Goal: Task Accomplishment & Management: Manage account settings

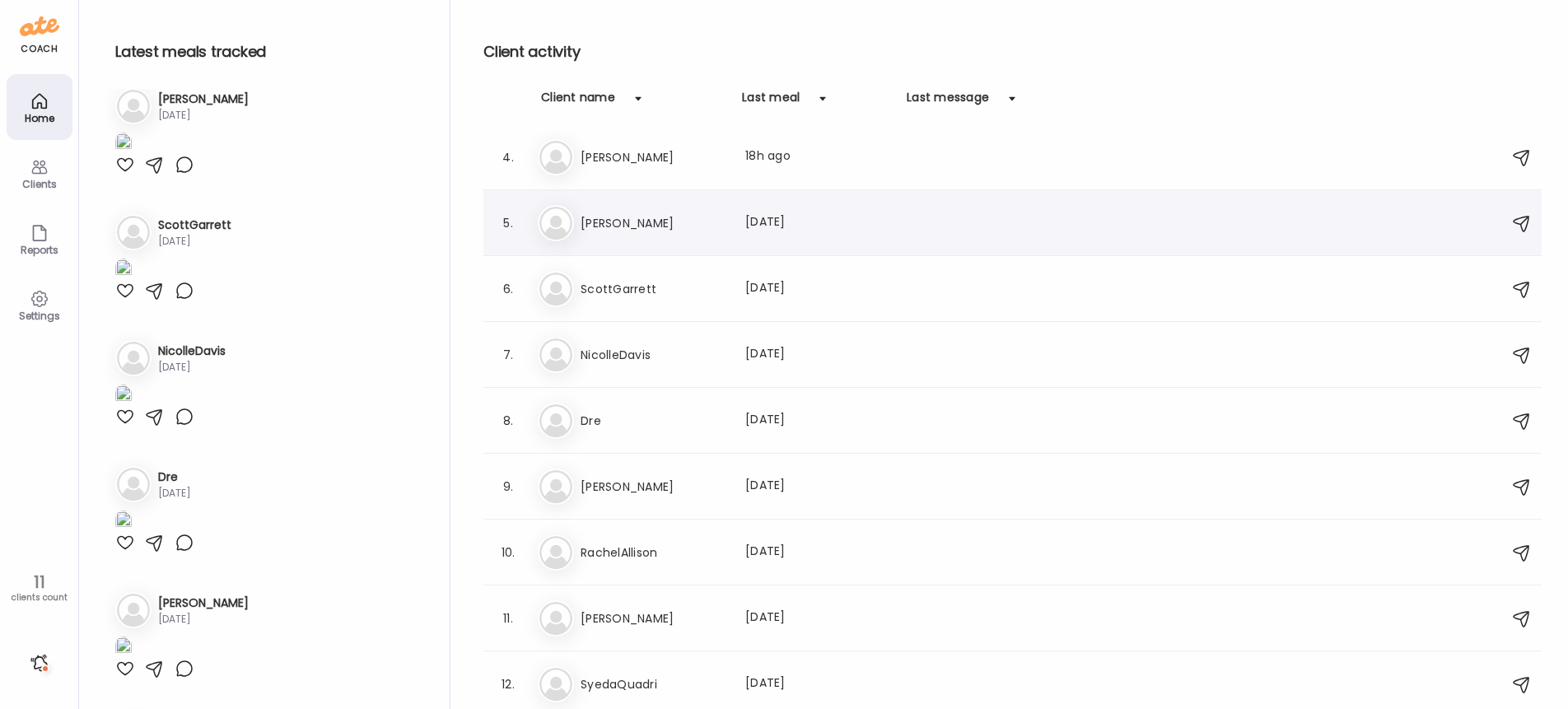
scroll to position [203, 0]
click at [39, 172] on icon at bounding box center [39, 167] width 16 height 14
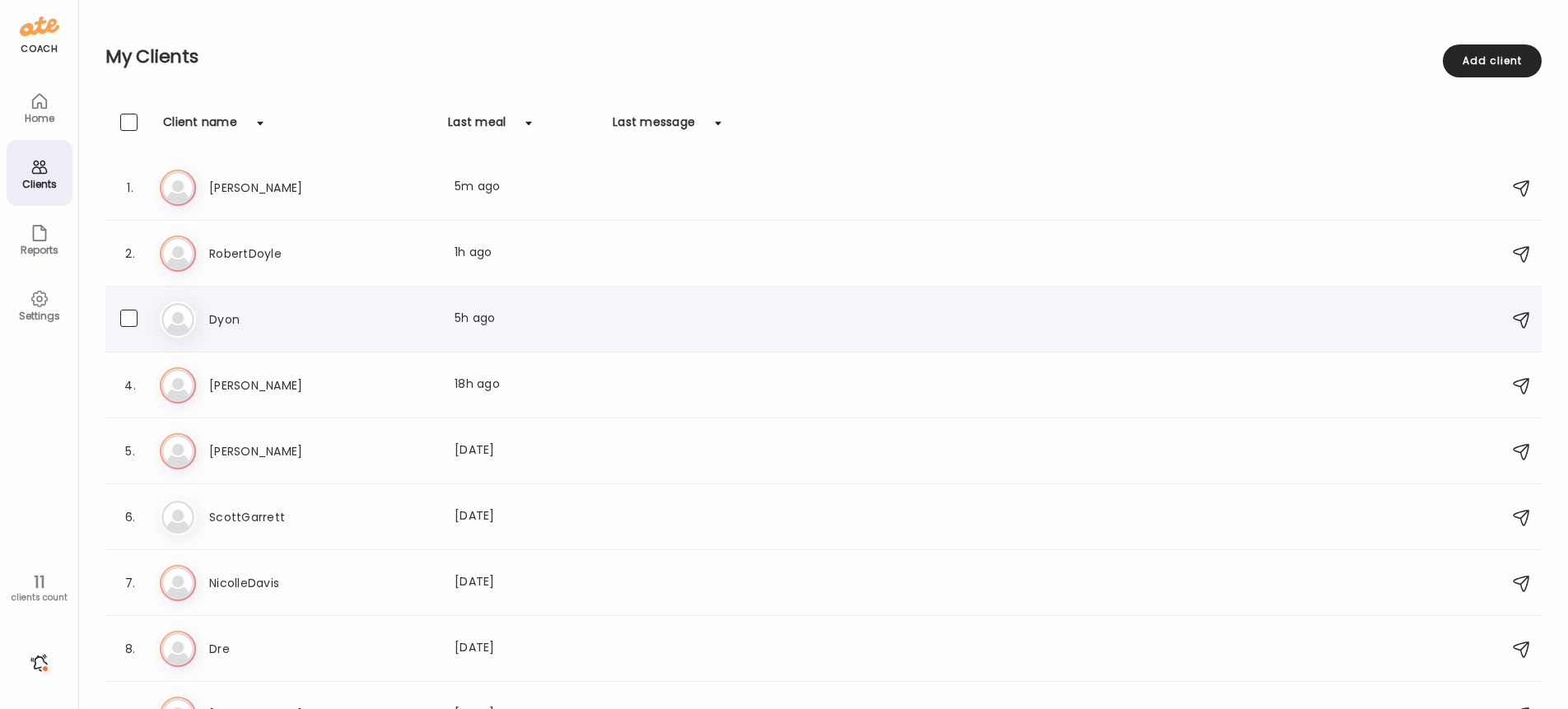
click at [180, 322] on icon at bounding box center [178, 319] width 36 height 36
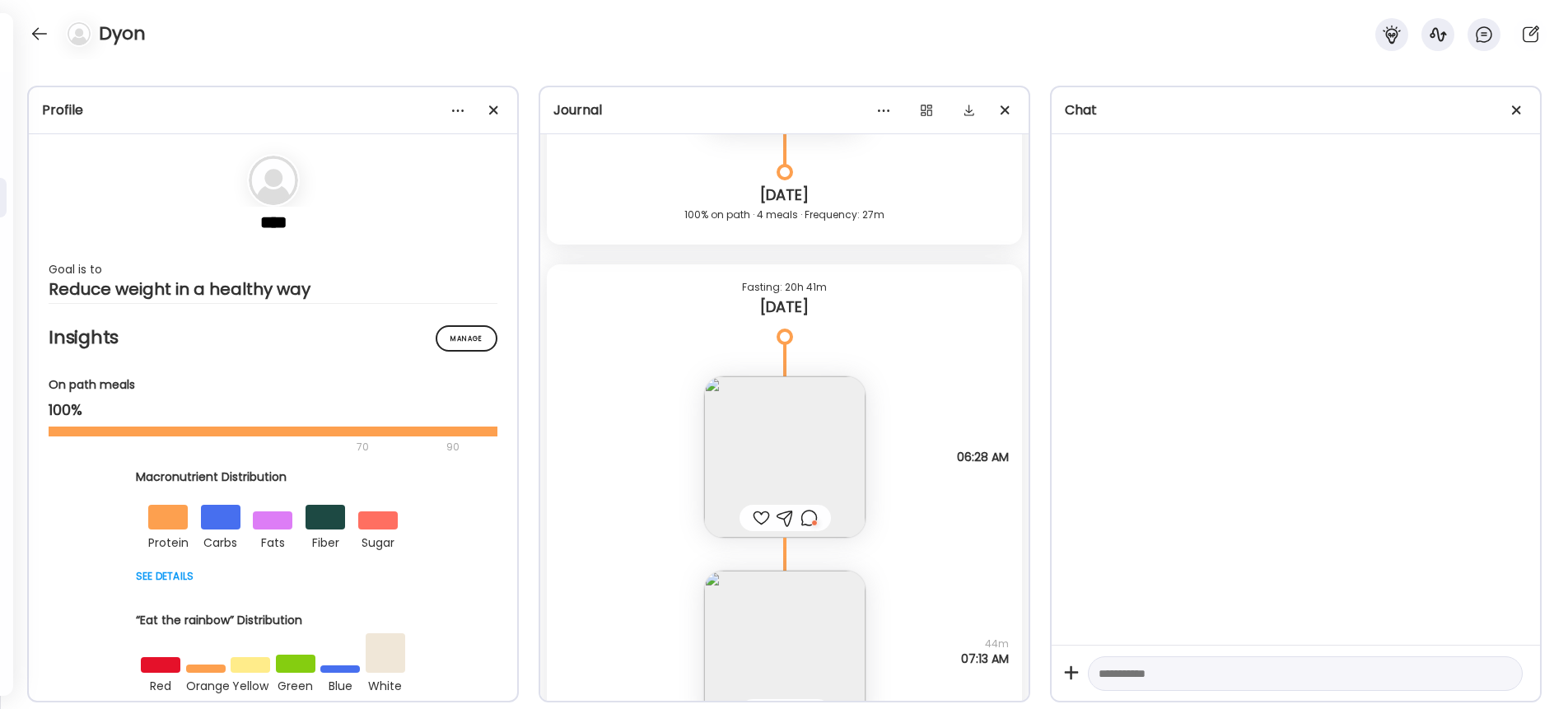
scroll to position [22661, 0]
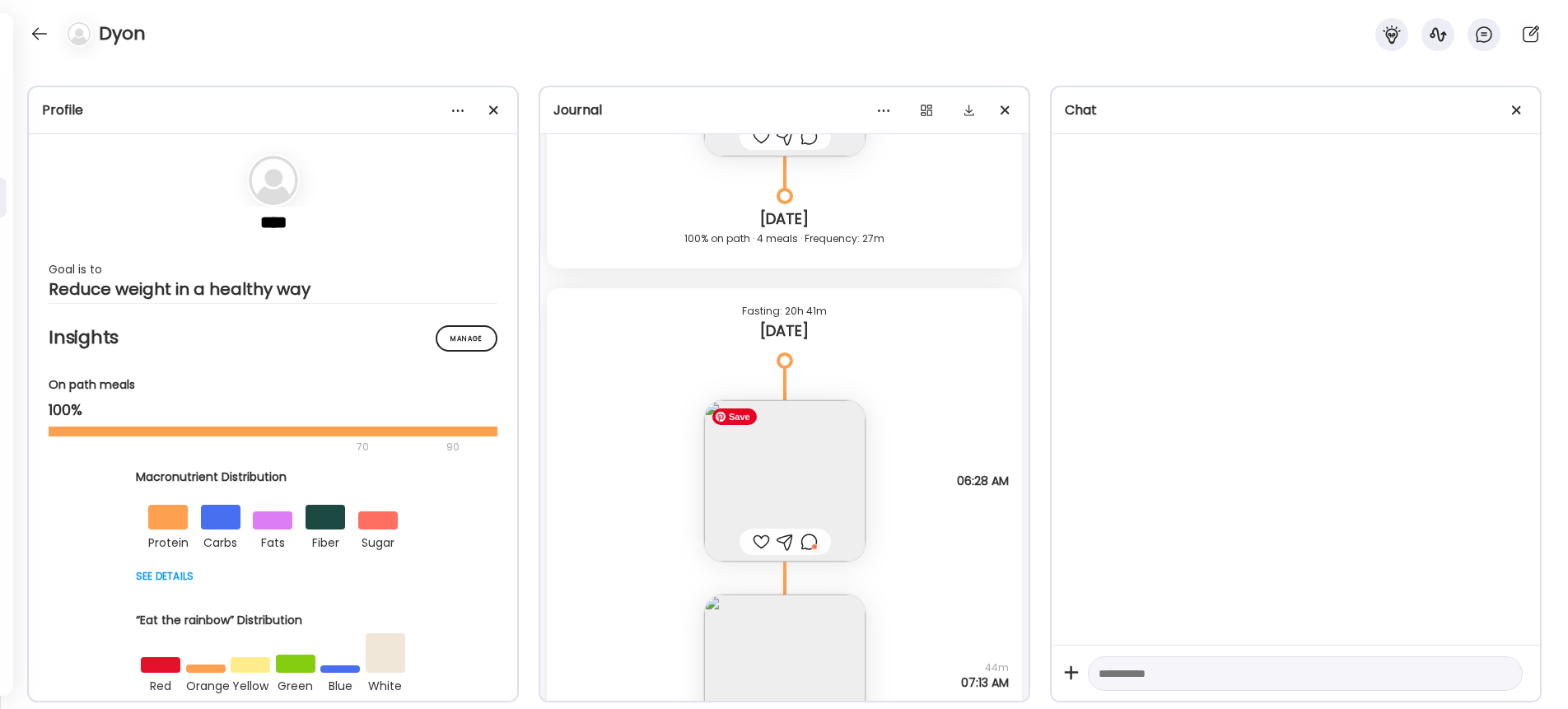
click at [783, 474] on img at bounding box center [785, 480] width 161 height 161
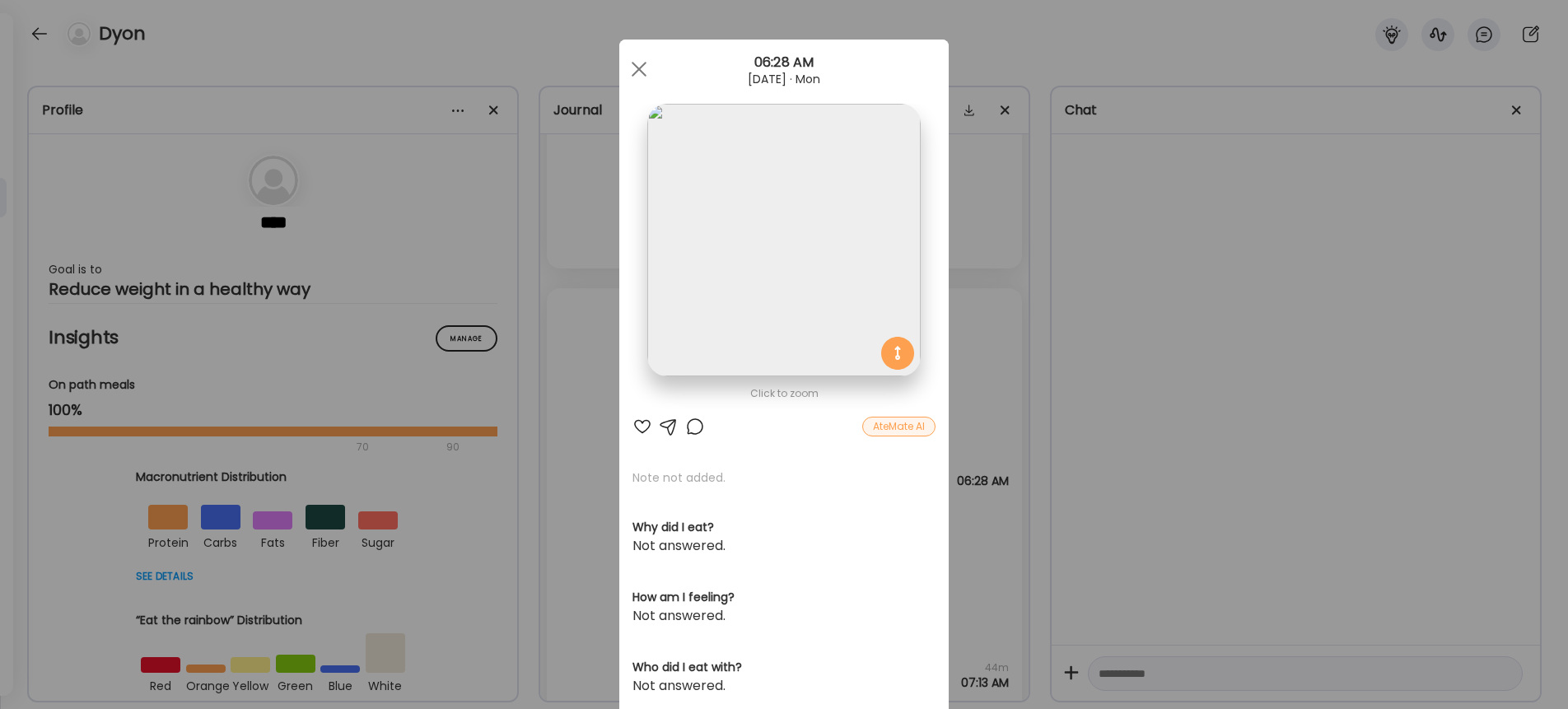
click at [1016, 214] on div "Ate Coach Dashboard Wahoo! It’s official Take a moment to set up your Coach Pro…" at bounding box center [784, 354] width 1568 height 709
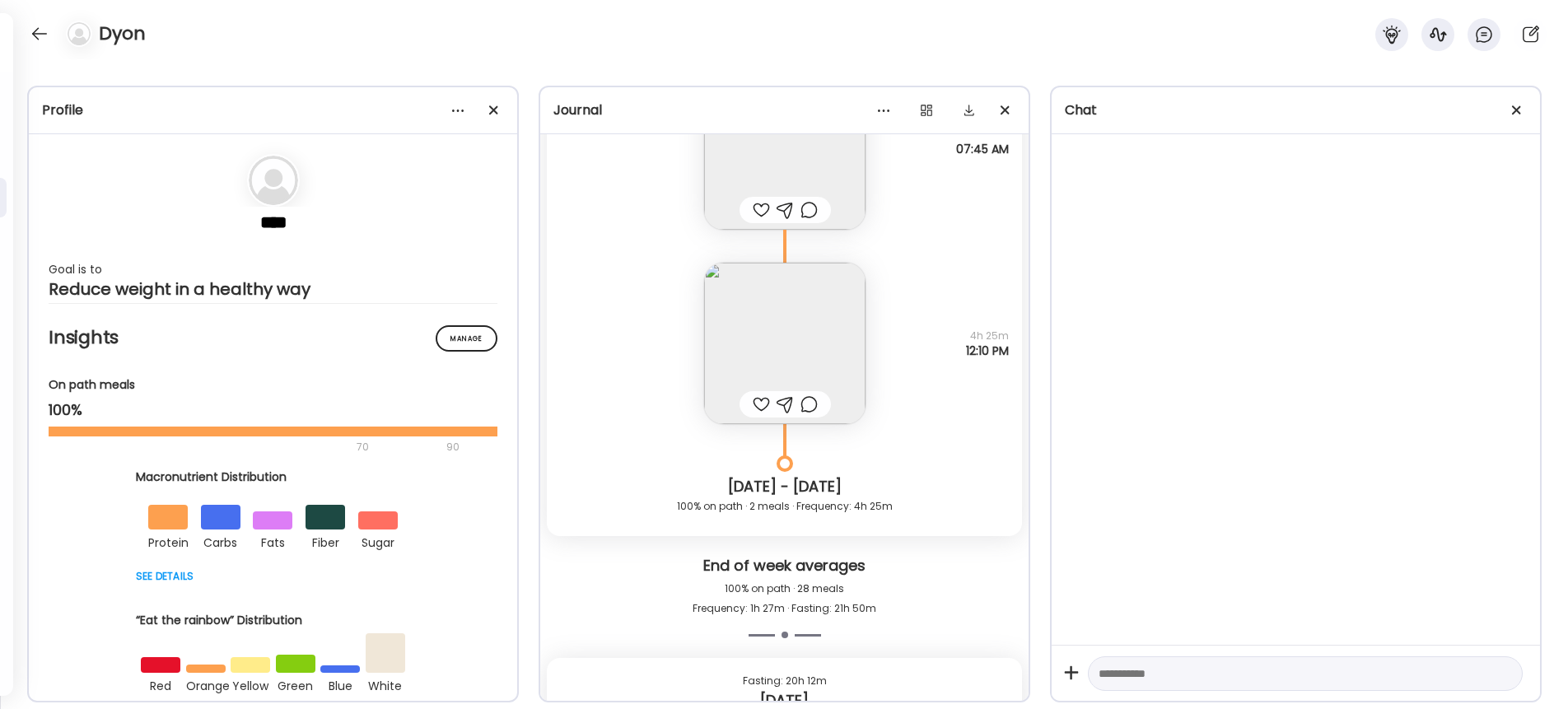
scroll to position [21306, 0]
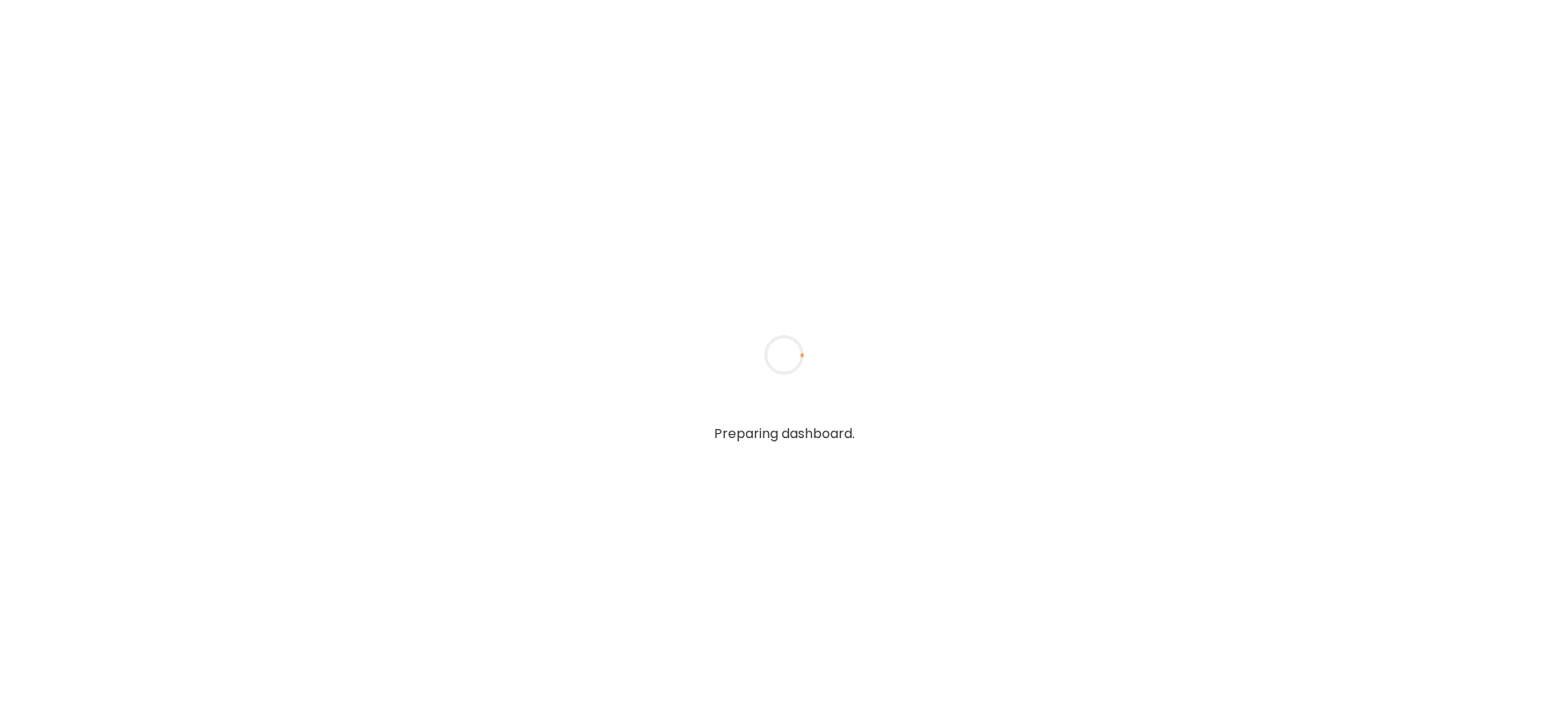
type input "**********"
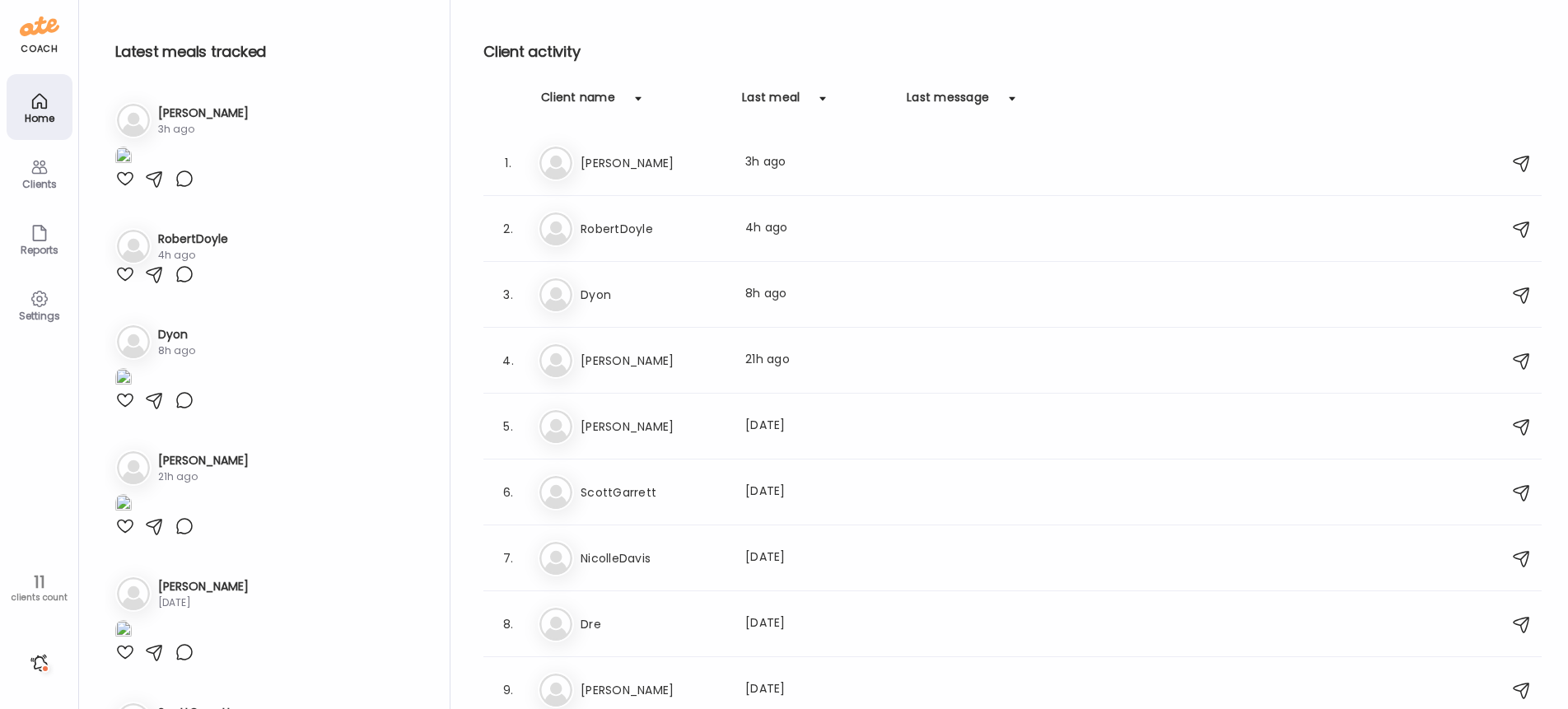
type input "**********"
click at [44, 179] on div "Clients" at bounding box center [40, 184] width 60 height 11
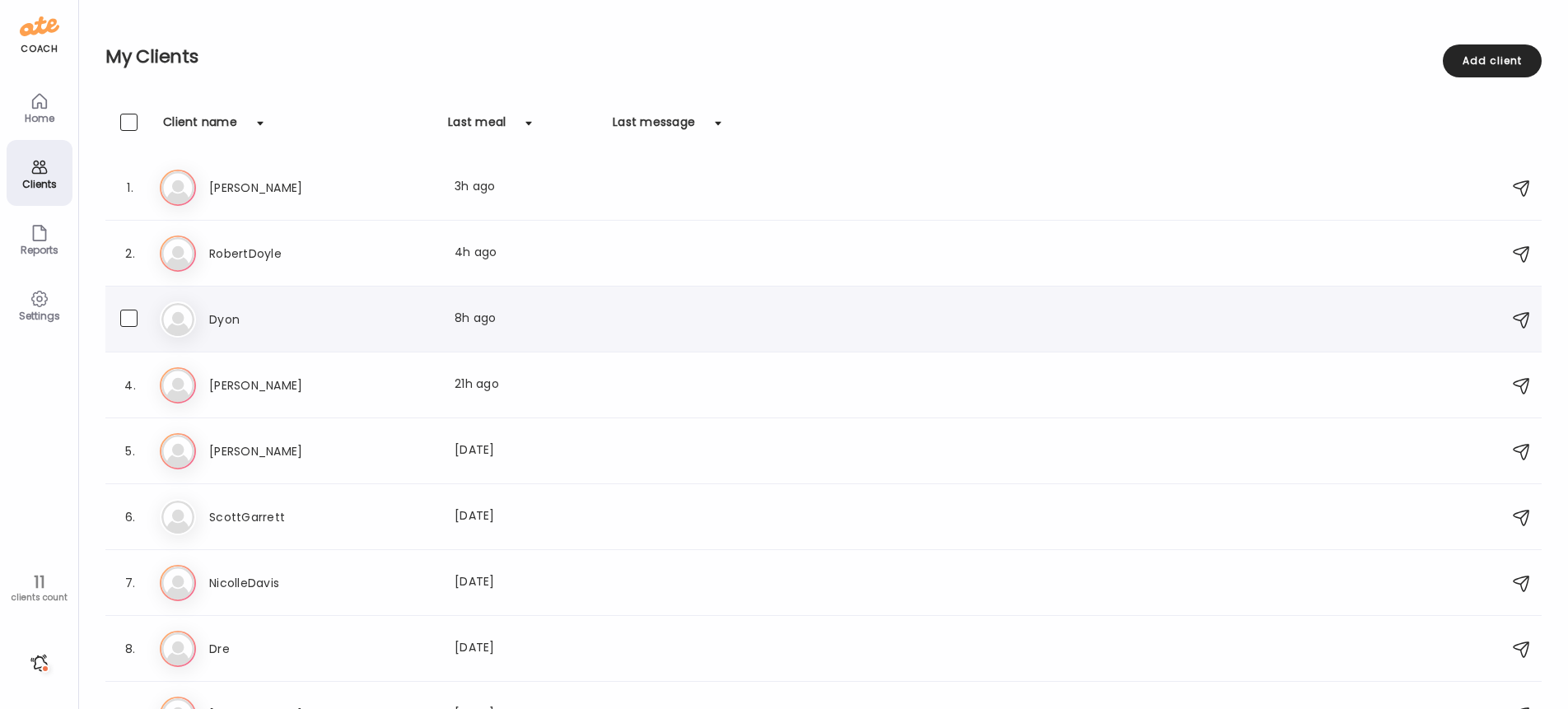
click at [229, 332] on div "[PERSON_NAME] Last meal: 8h ago" at bounding box center [827, 319] width 1333 height 36
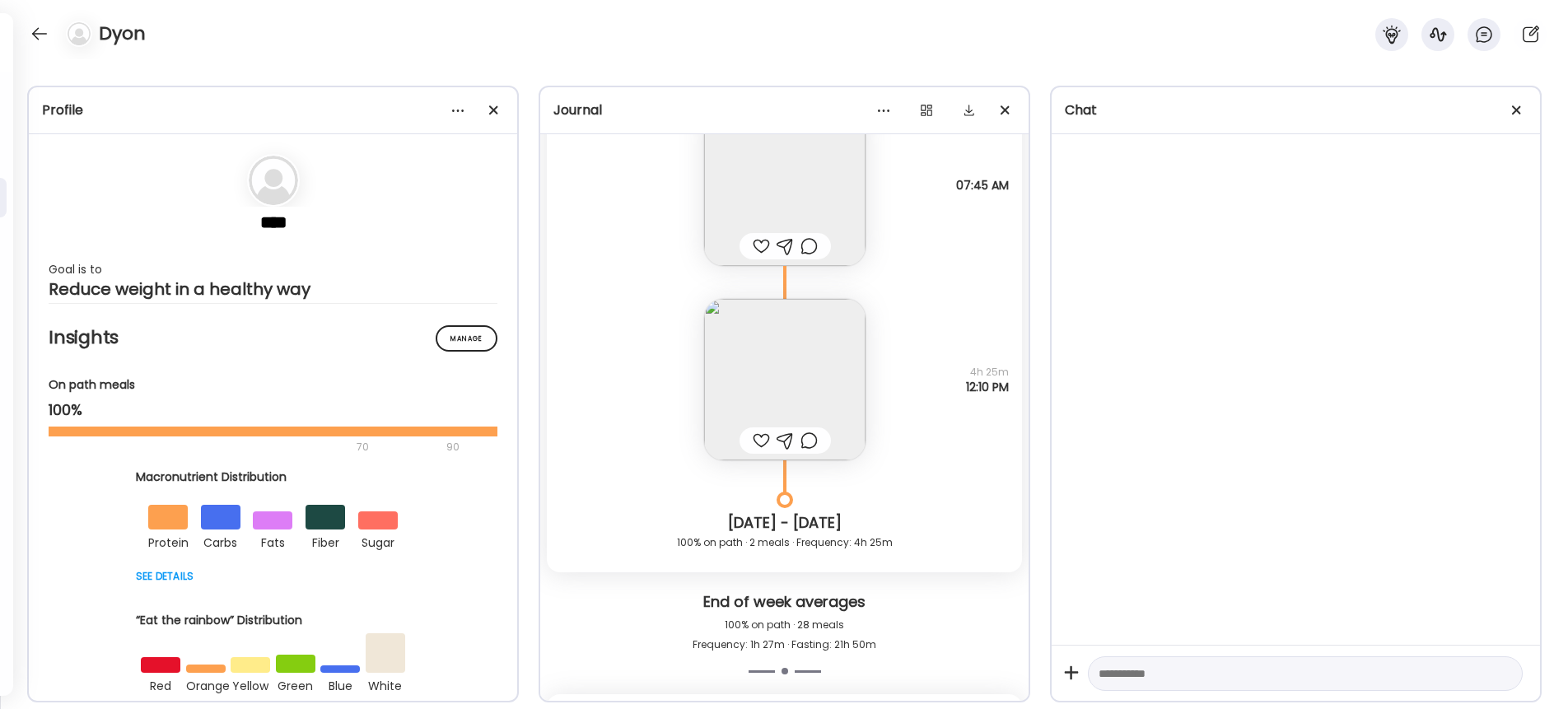
scroll to position [21276, 0]
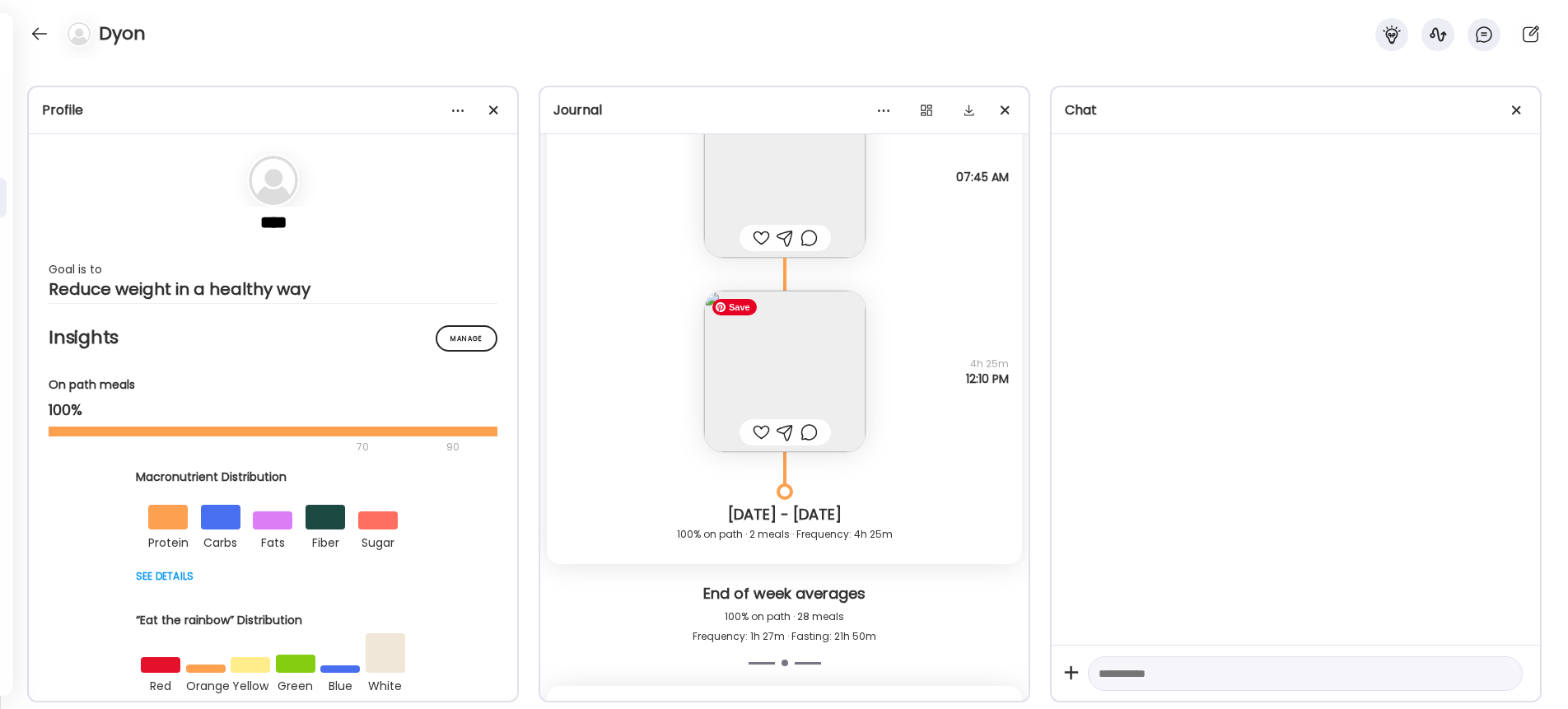
click at [833, 370] on img at bounding box center [785, 371] width 161 height 161
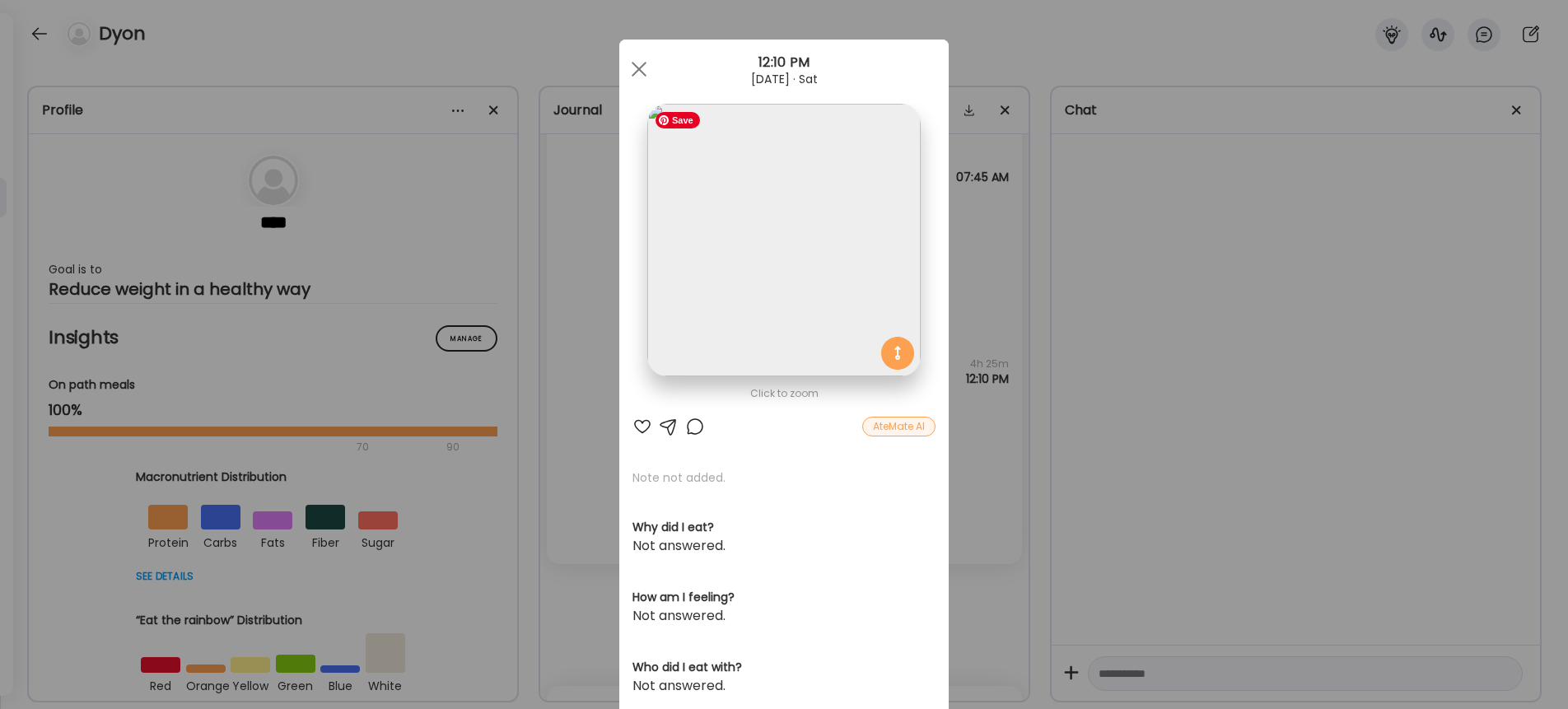
click at [842, 295] on img at bounding box center [784, 240] width 273 height 272
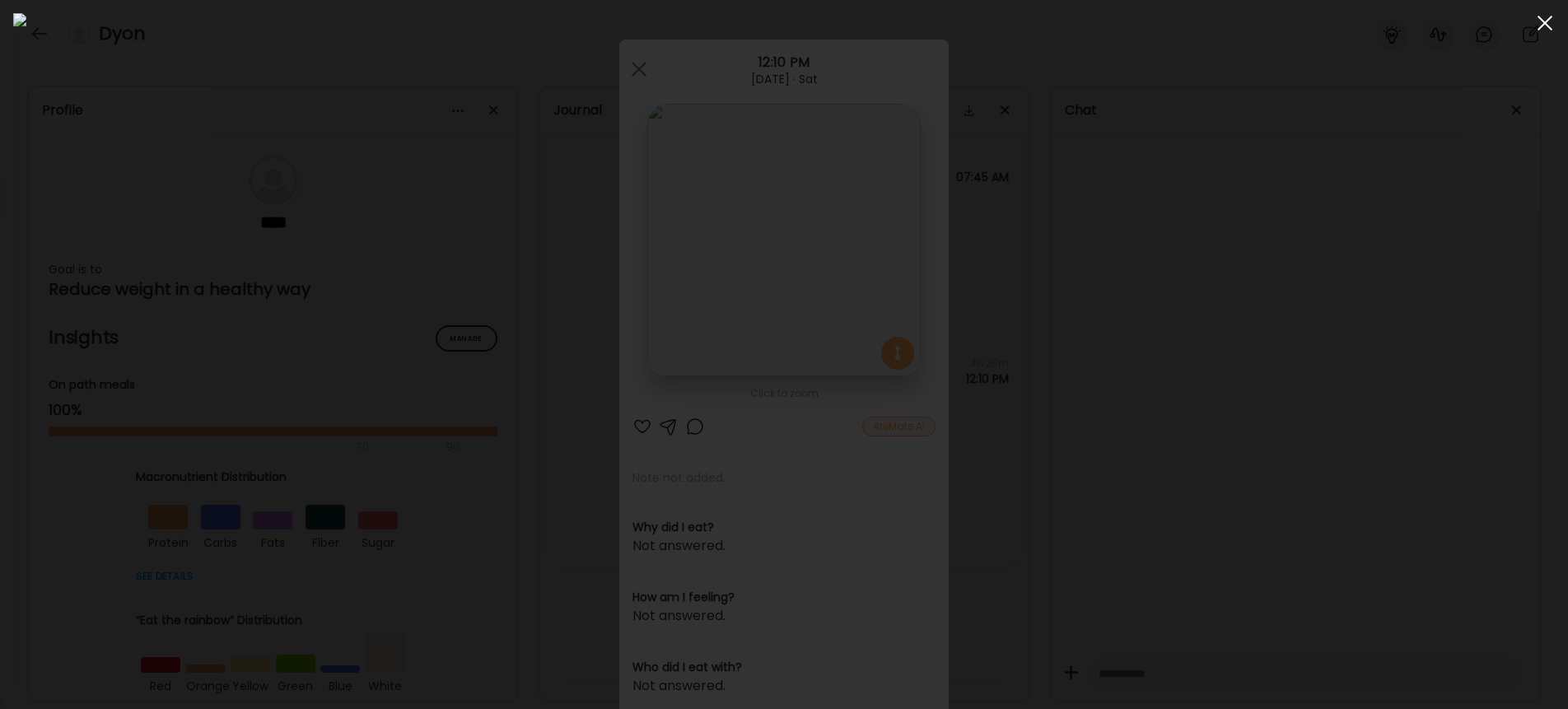
click at [1539, 27] on span at bounding box center [1545, 23] width 15 height 15
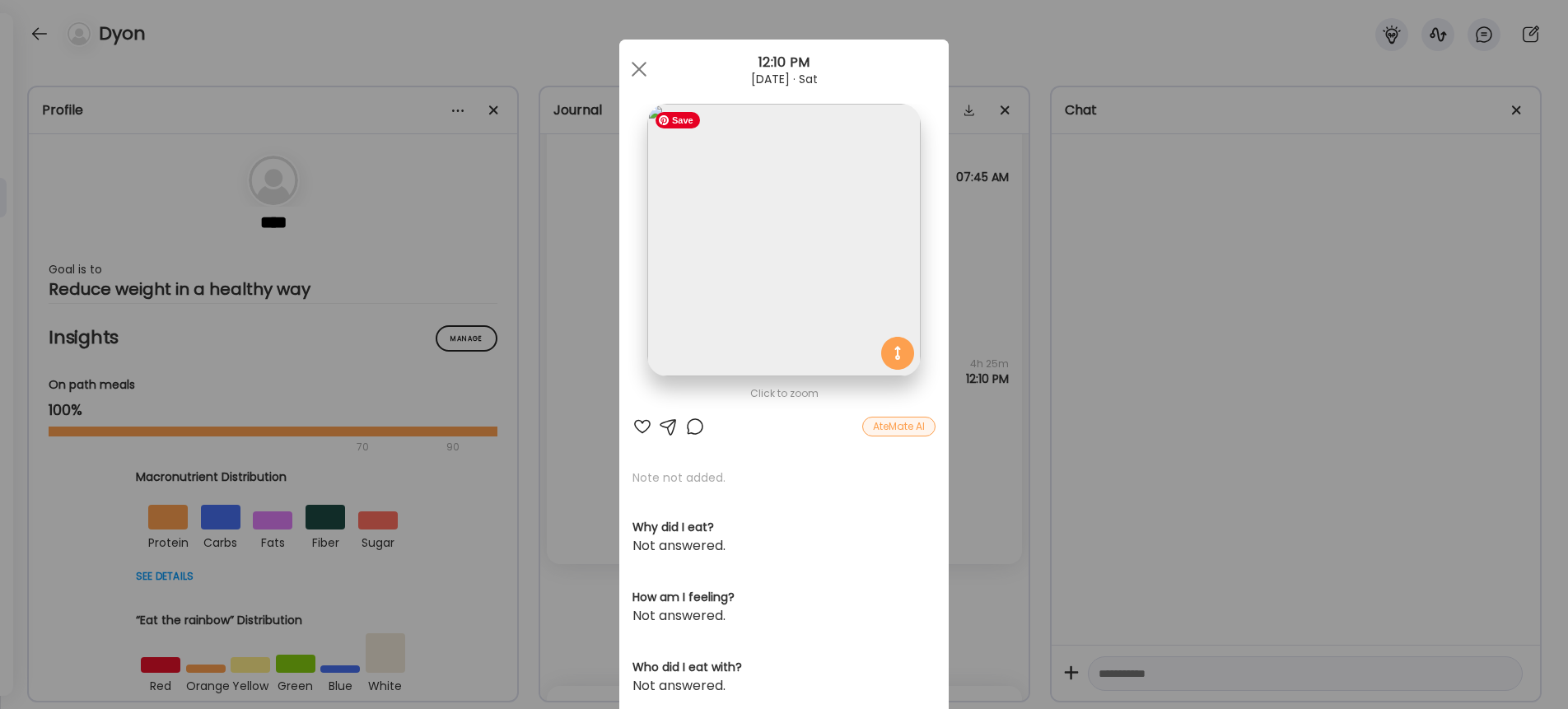
click at [797, 285] on img at bounding box center [784, 240] width 273 height 272
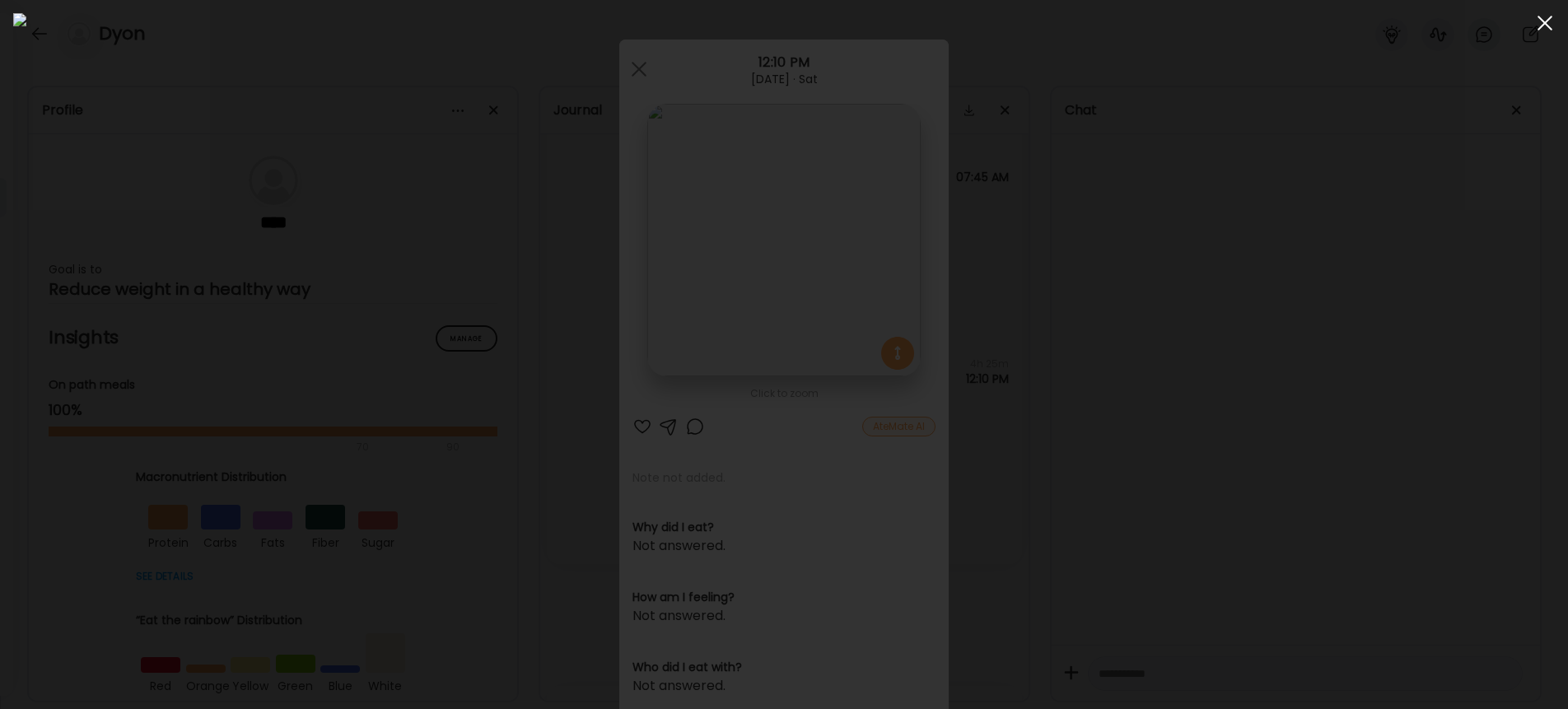
click at [1539, 32] on div at bounding box center [1545, 23] width 33 height 33
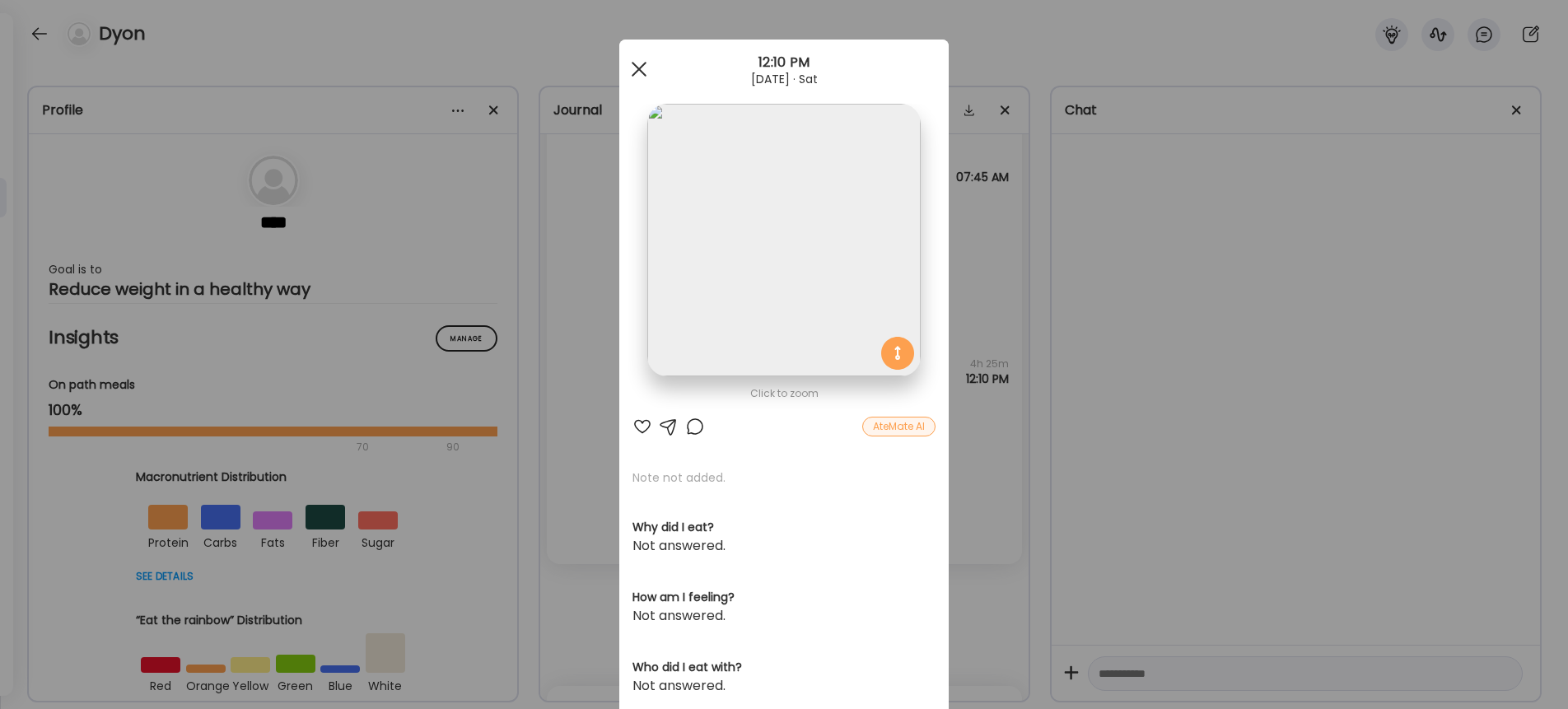
click at [635, 66] on span at bounding box center [639, 69] width 15 height 15
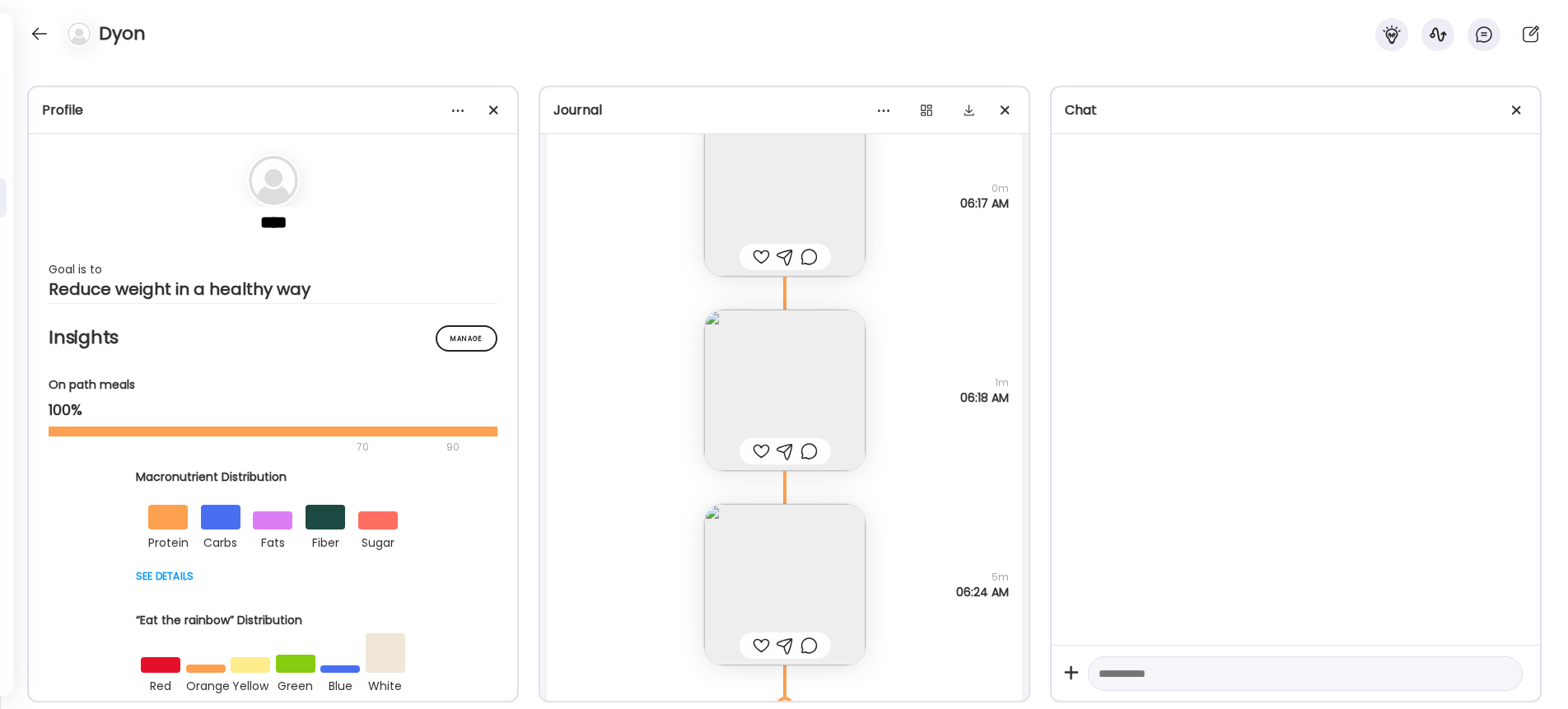
scroll to position [20056, 0]
click at [748, 581] on img at bounding box center [785, 587] width 161 height 161
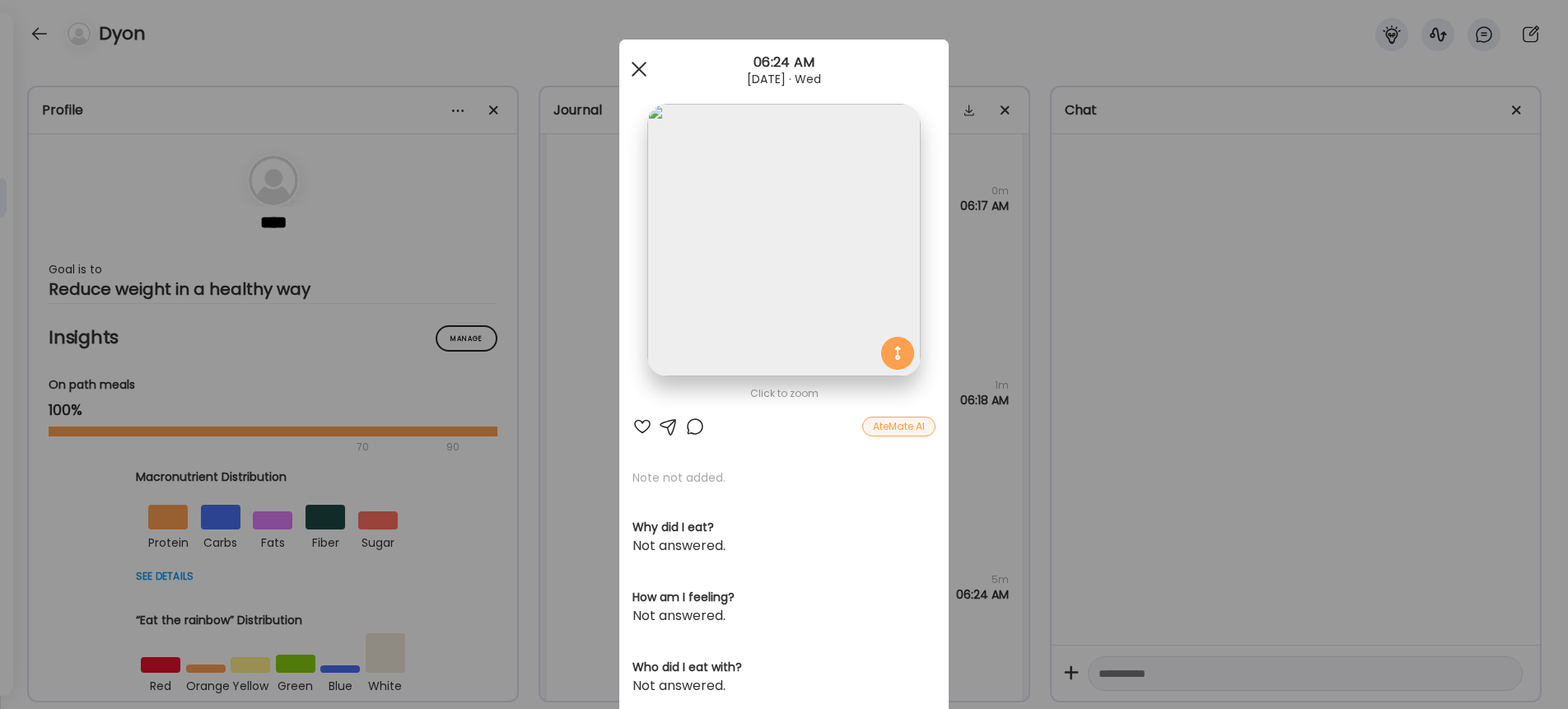
click at [640, 65] on div at bounding box center [639, 69] width 33 height 33
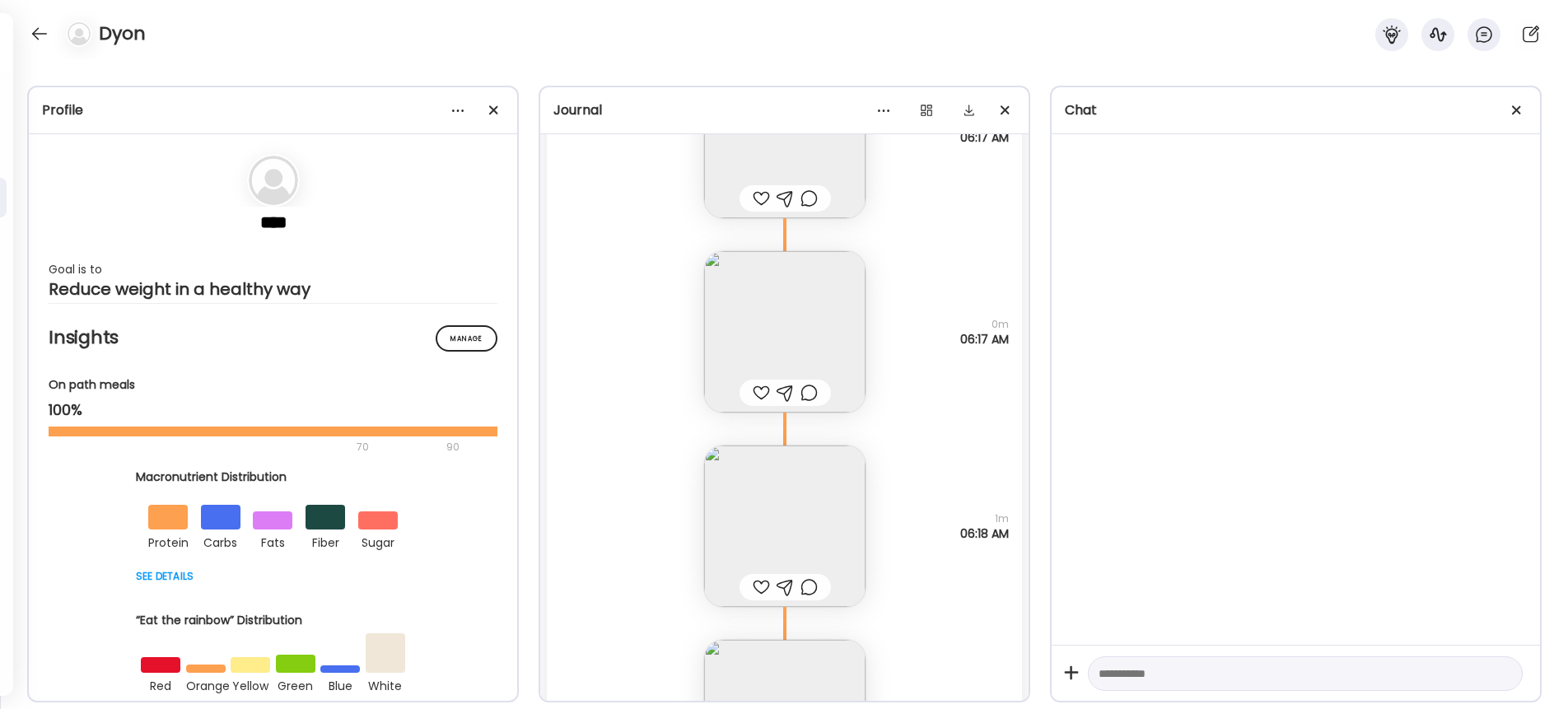
scroll to position [19919, 0]
click at [820, 304] on img at bounding box center [785, 335] width 161 height 161
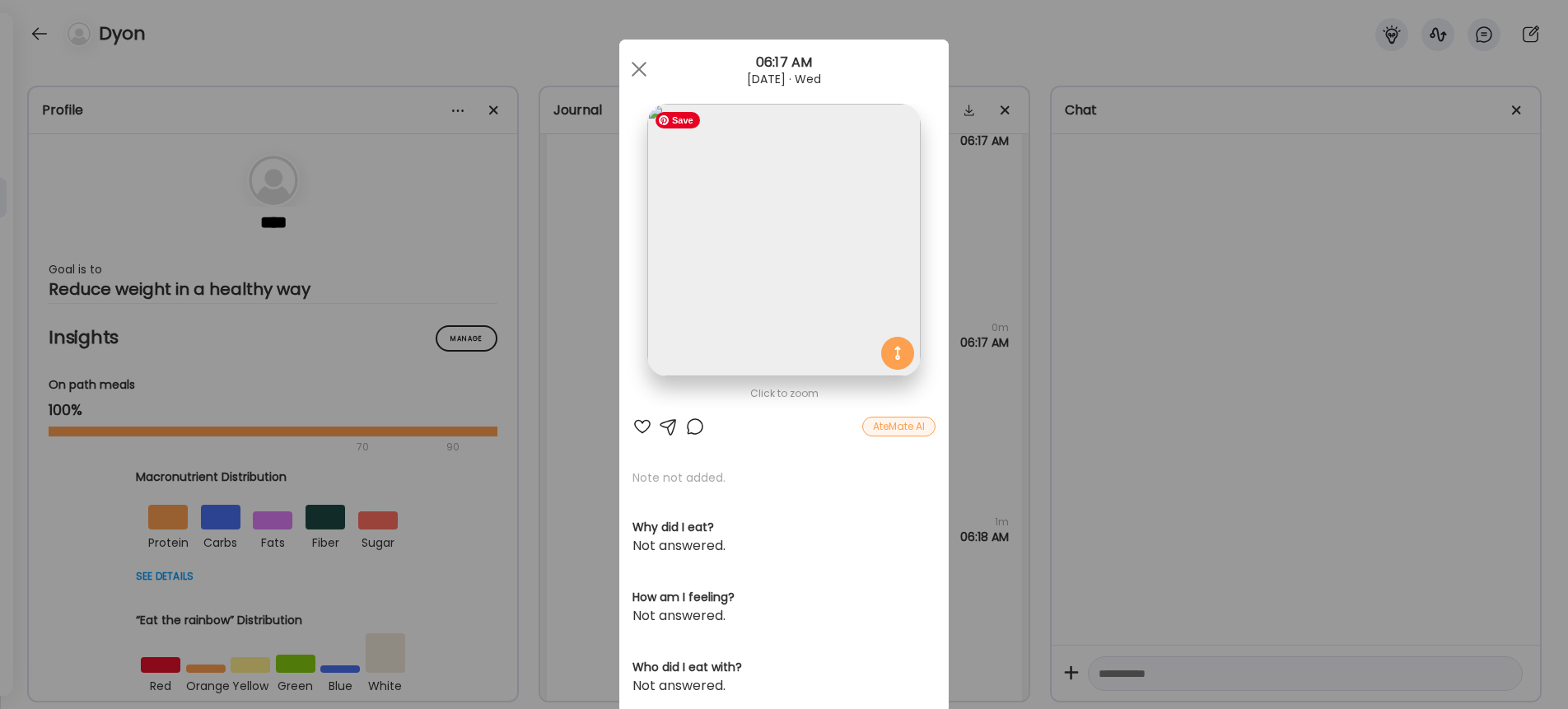
click at [803, 217] on img at bounding box center [784, 240] width 273 height 272
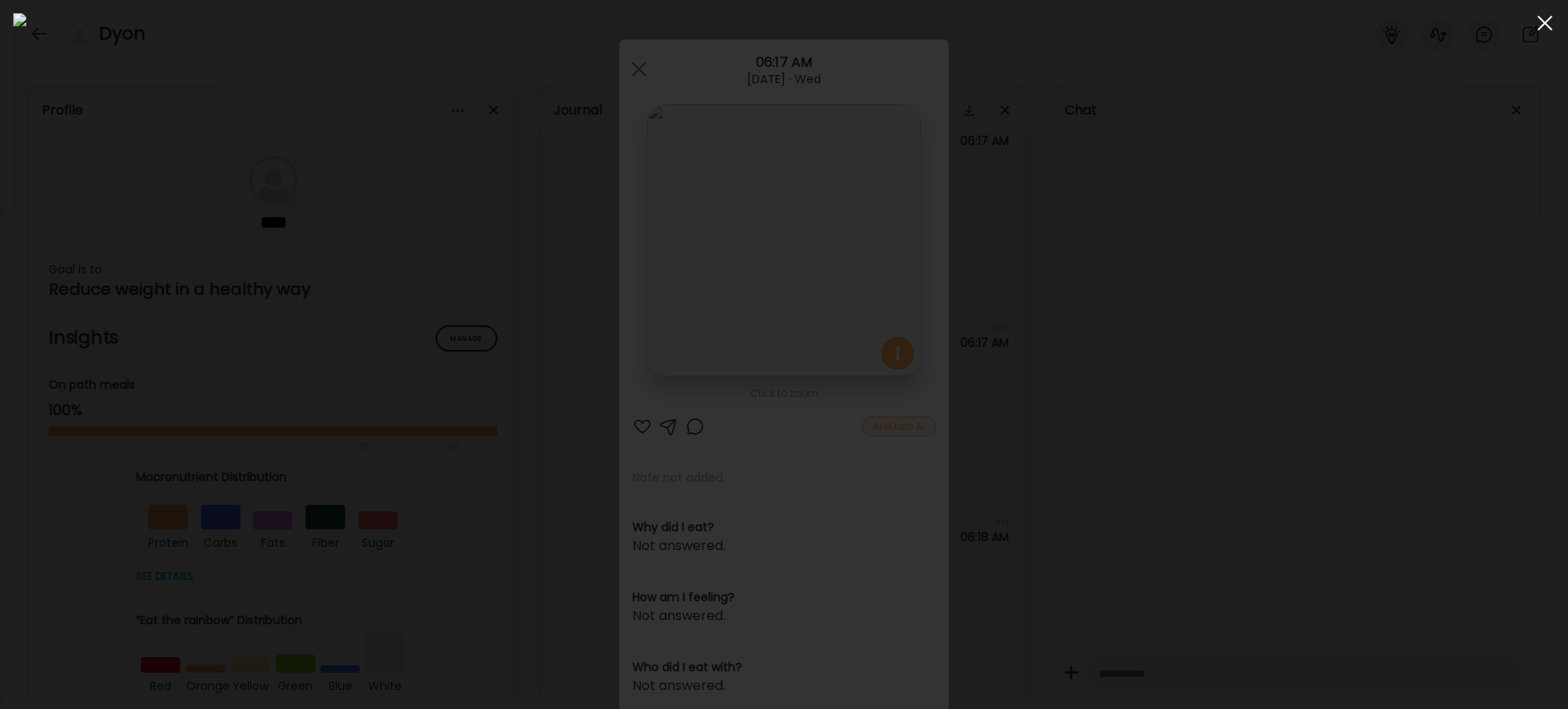
click at [1551, 22] on div at bounding box center [1545, 23] width 33 height 33
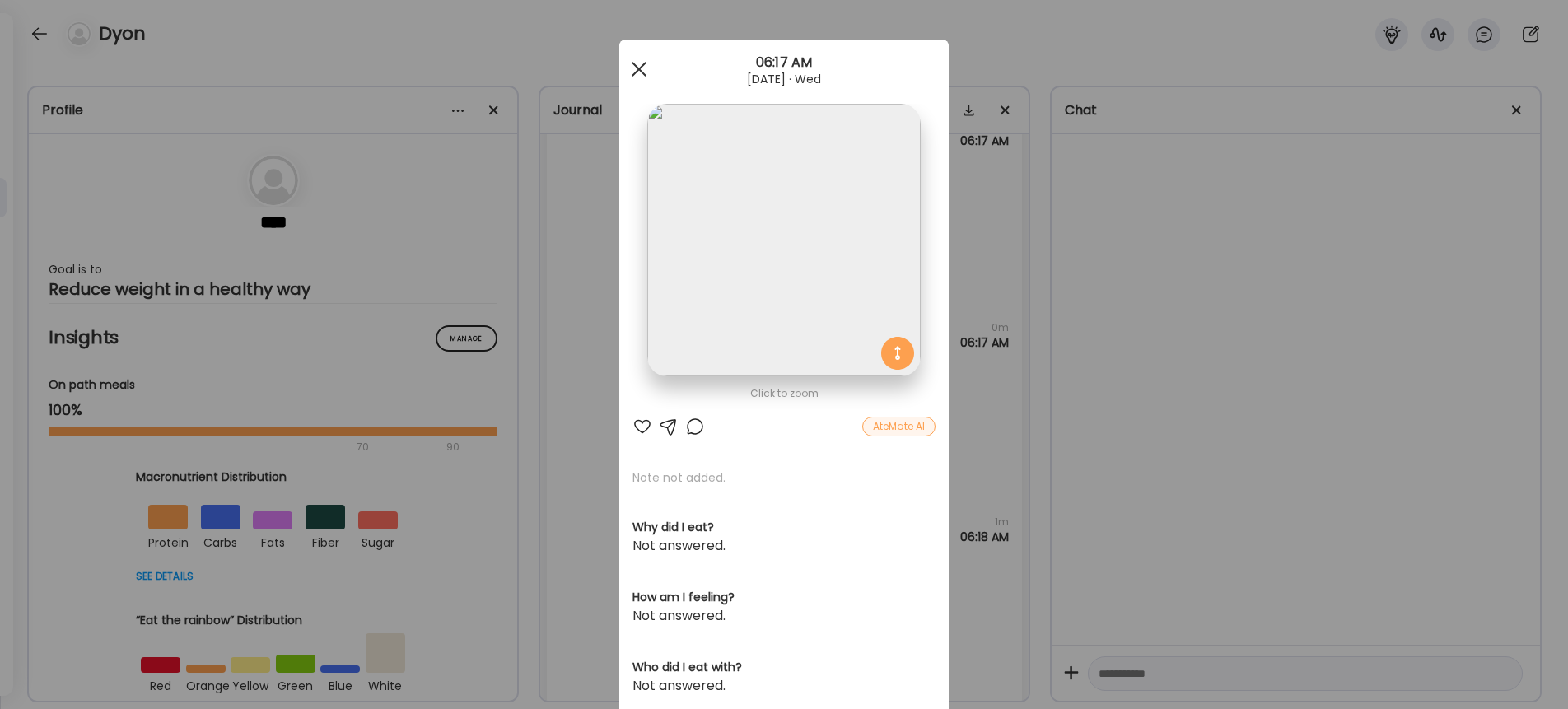
click at [637, 67] on span at bounding box center [639, 69] width 15 height 15
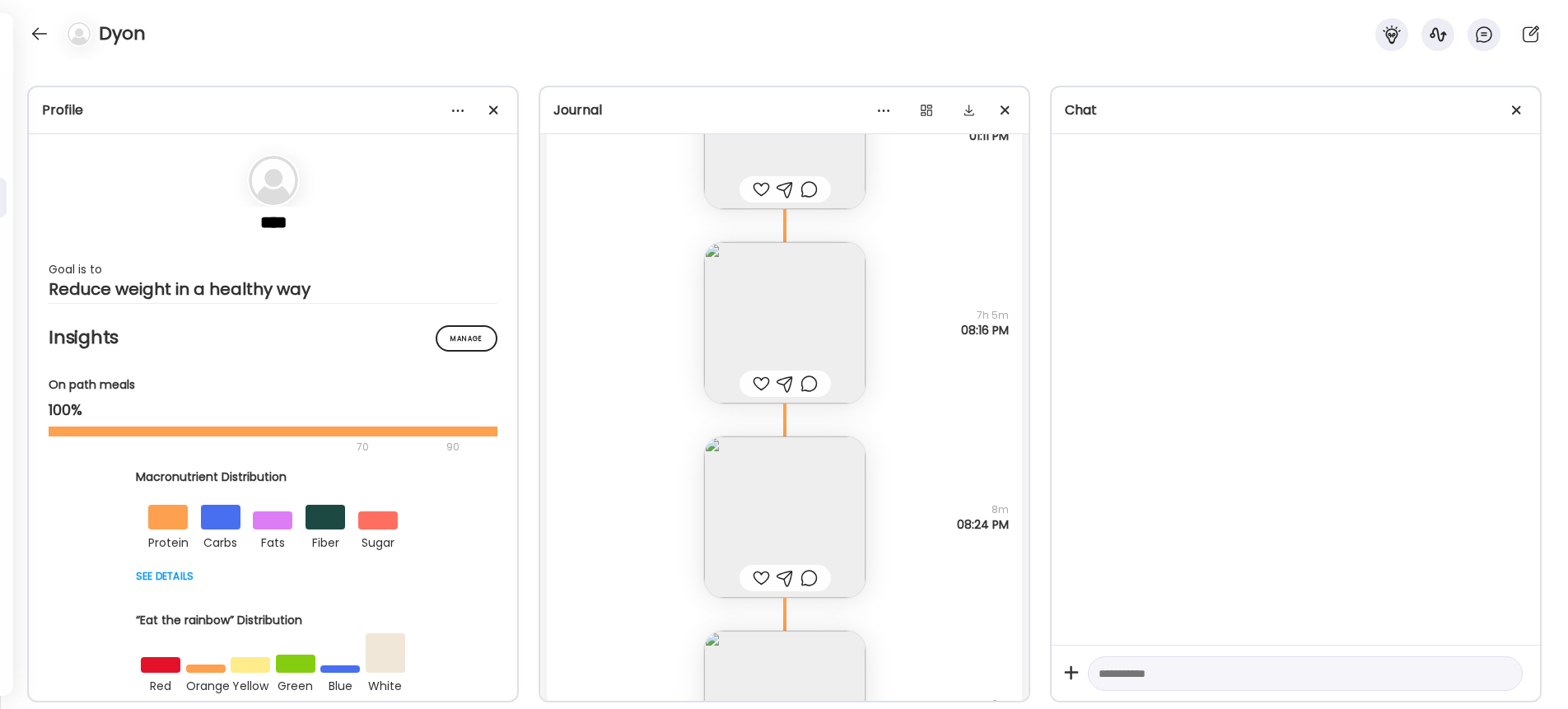
scroll to position [18747, 0]
click at [809, 331] on img at bounding box center [785, 324] width 161 height 161
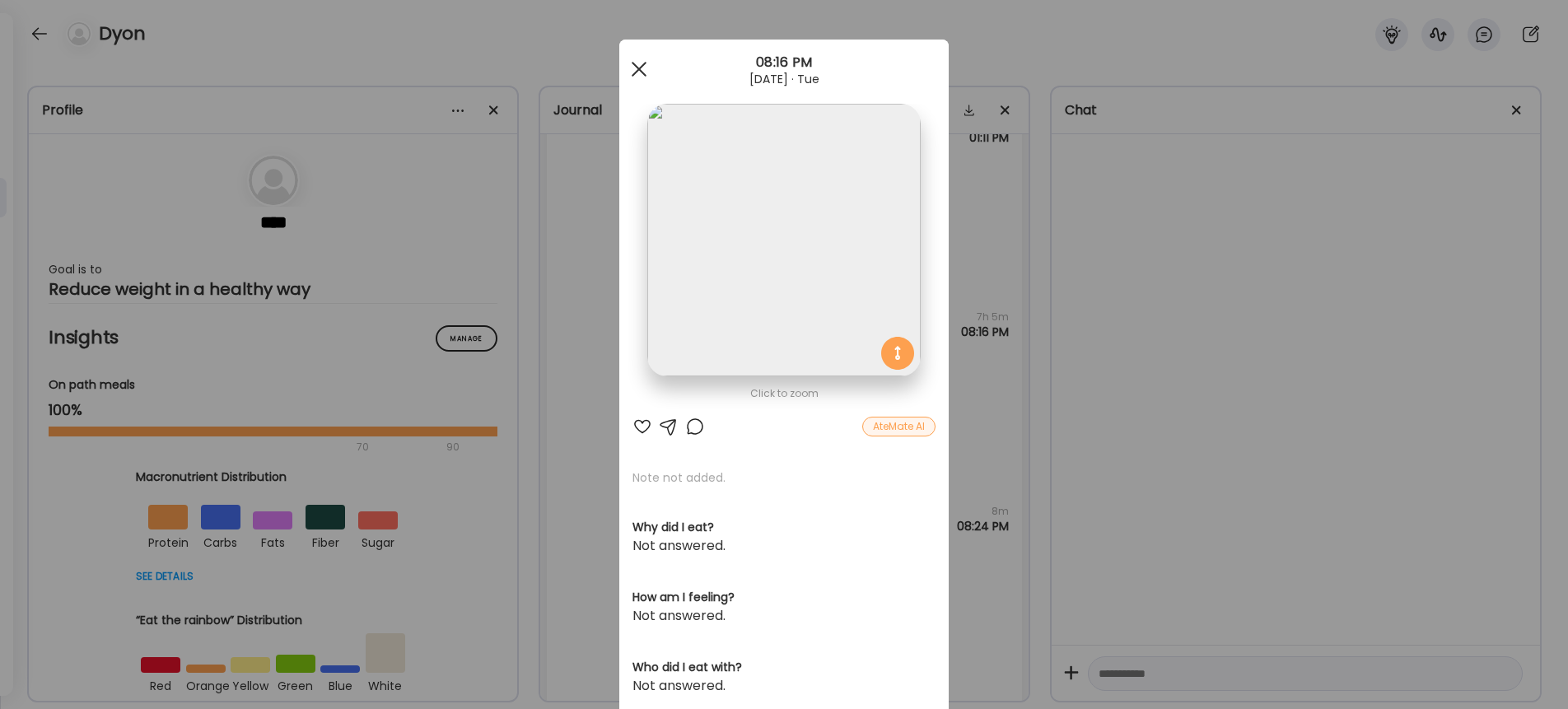
click at [644, 64] on span at bounding box center [639, 69] width 15 height 15
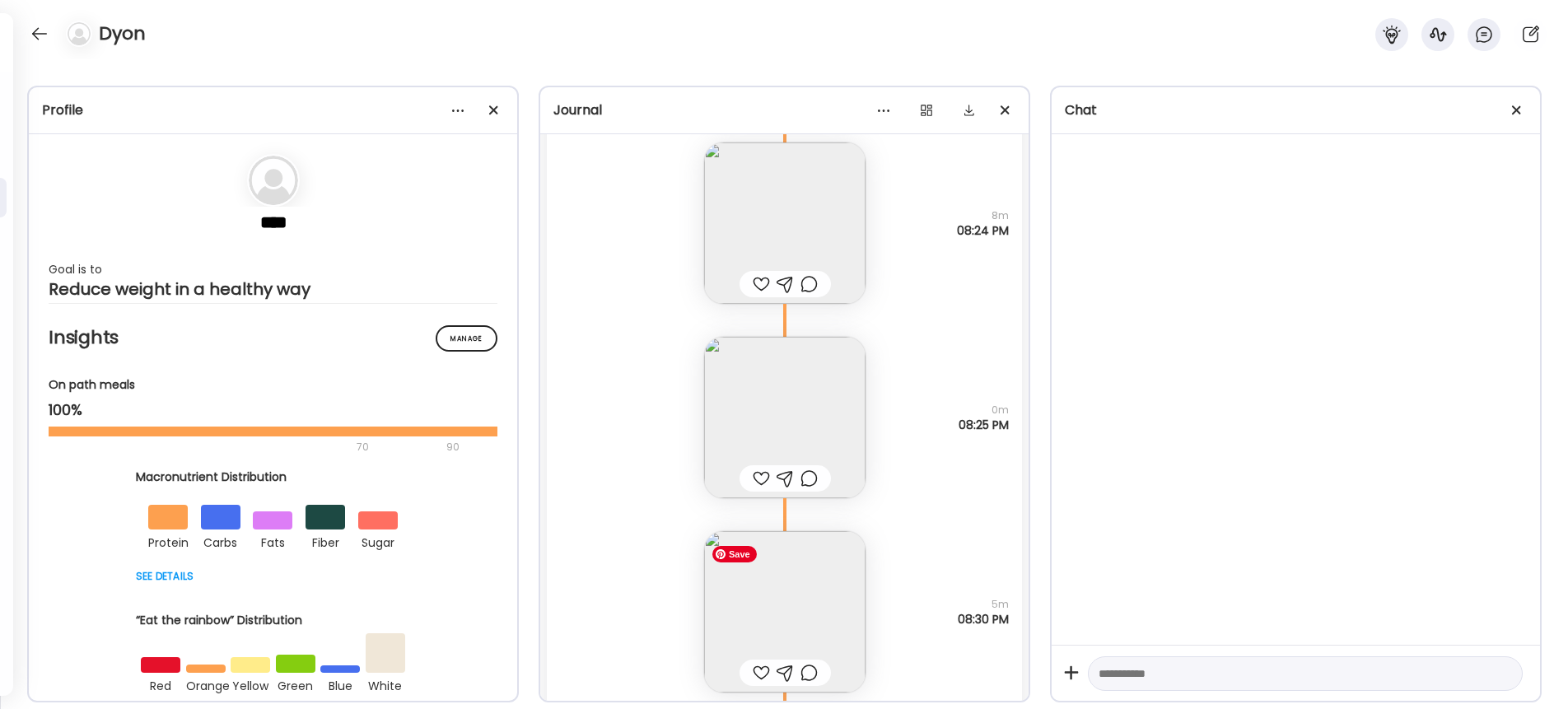
scroll to position [19044, 0]
click at [797, 434] on img at bounding box center [785, 417] width 161 height 161
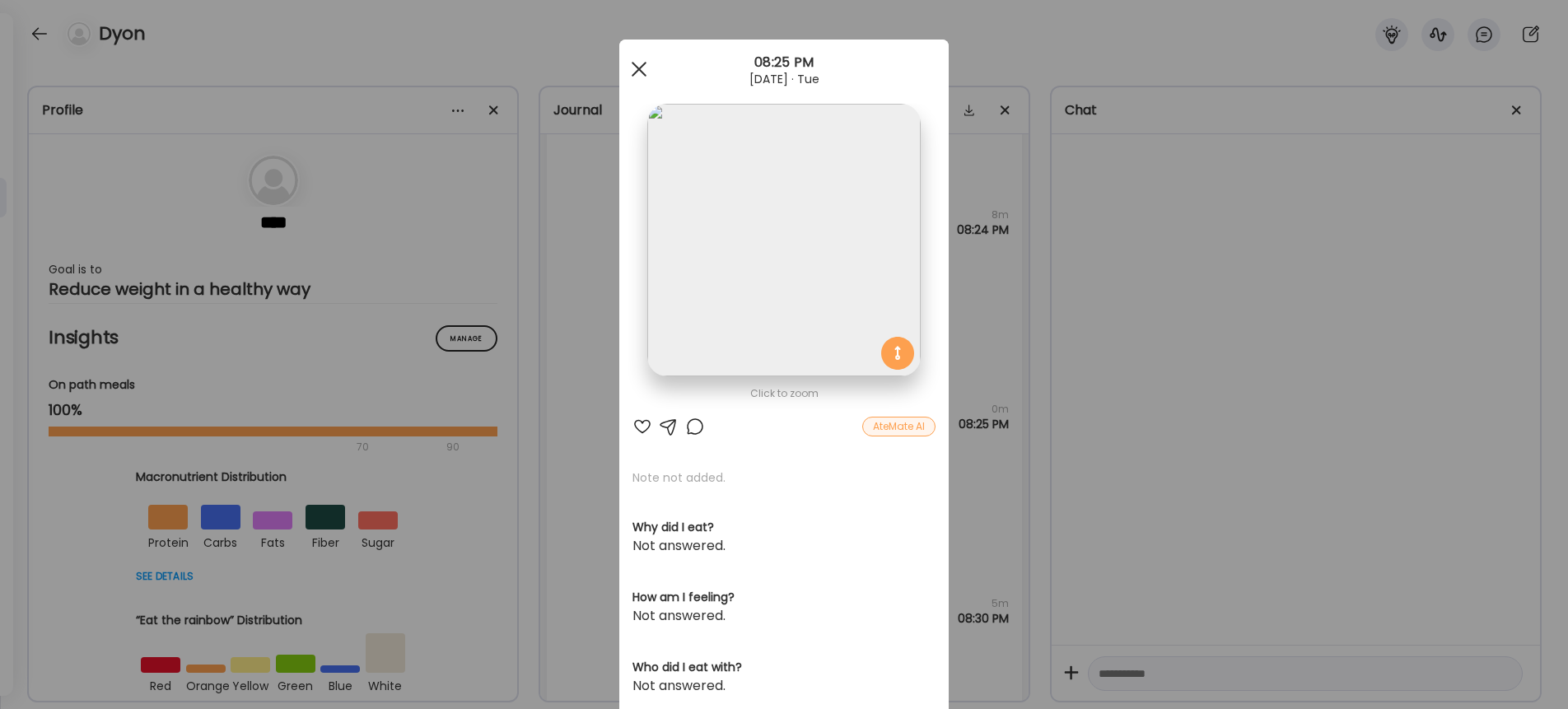
click at [636, 65] on span at bounding box center [639, 69] width 15 height 15
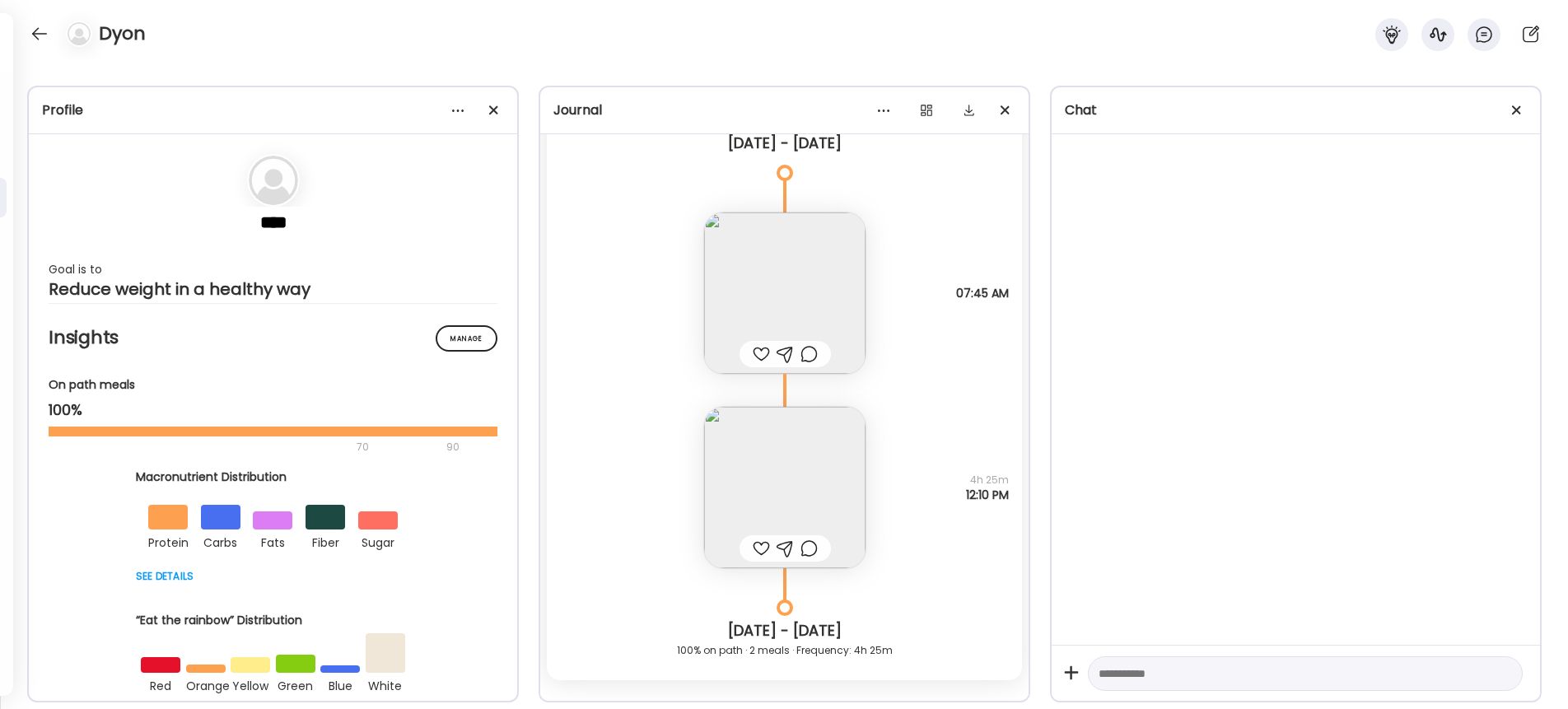
scroll to position [21150, 0]
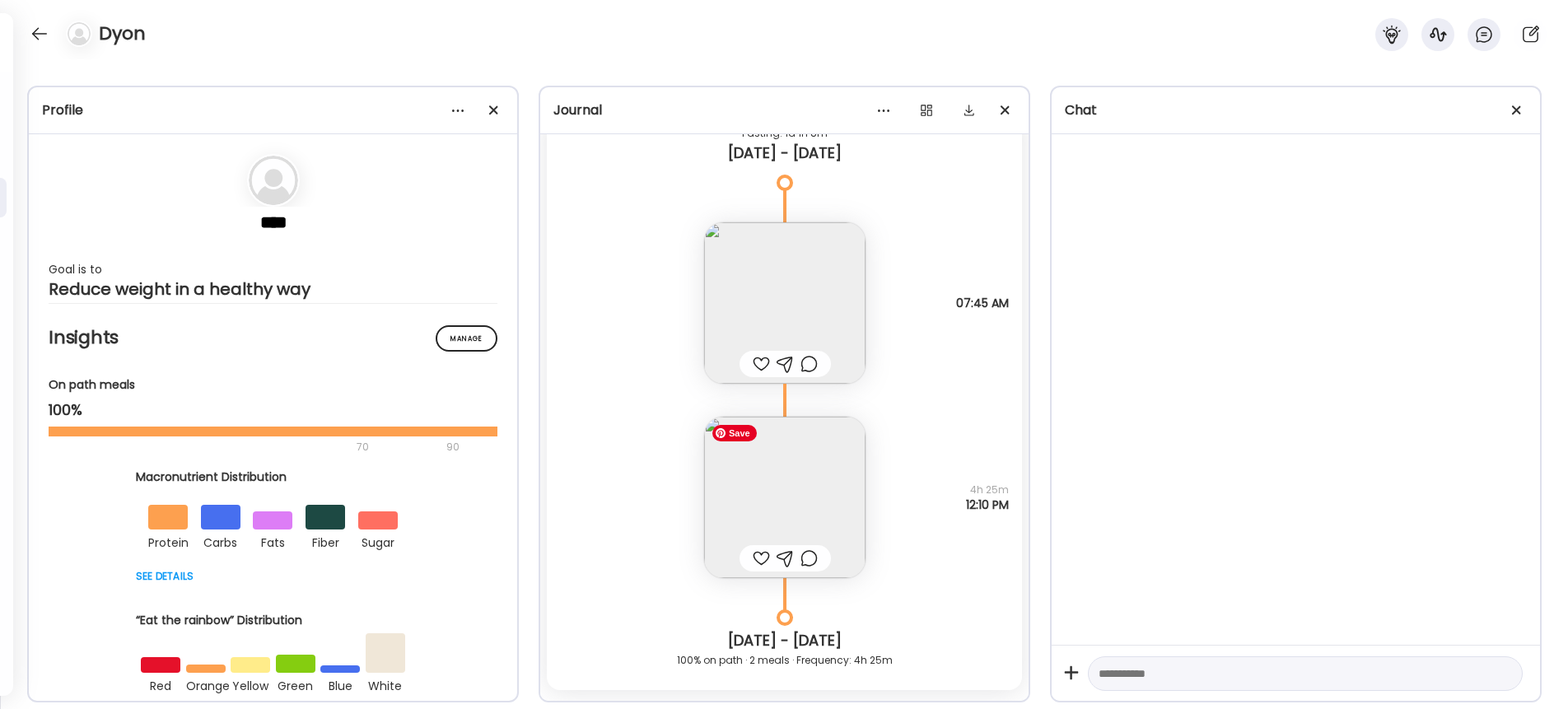
click at [791, 507] on img at bounding box center [785, 497] width 161 height 161
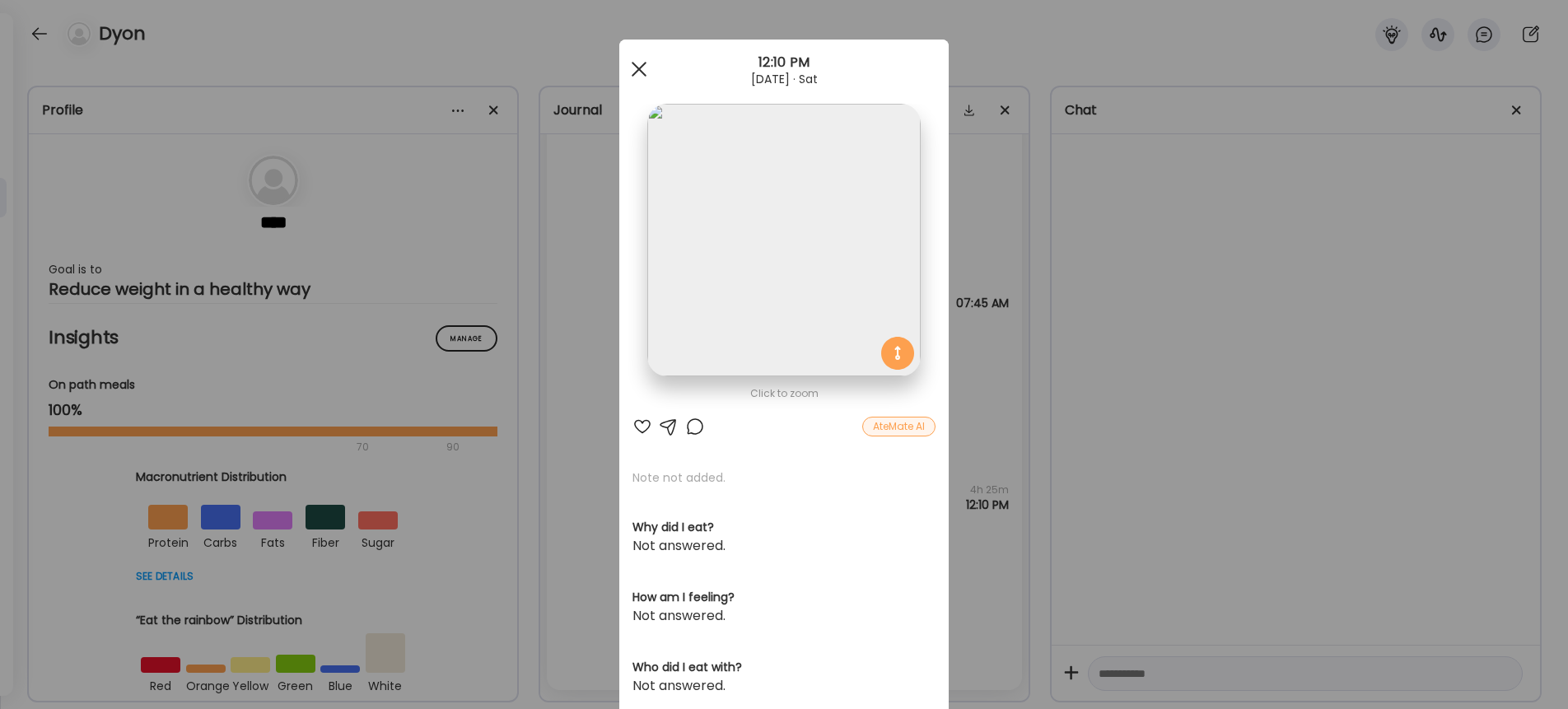
click at [638, 68] on span at bounding box center [639, 69] width 15 height 15
